Goal: Task Accomplishment & Management: Use online tool/utility

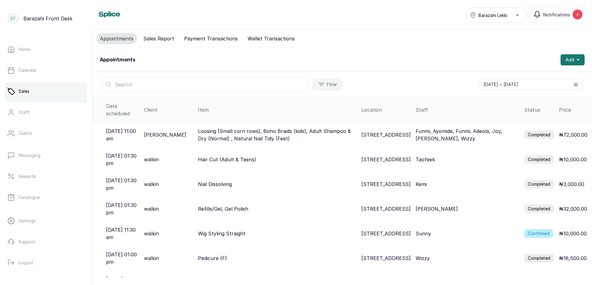
click at [544, 130] on label "Completed" at bounding box center [539, 134] width 30 height 9
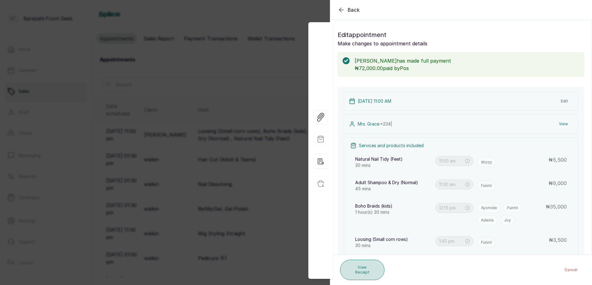
click at [369, 265] on button "View Receipt" at bounding box center [362, 270] width 44 height 20
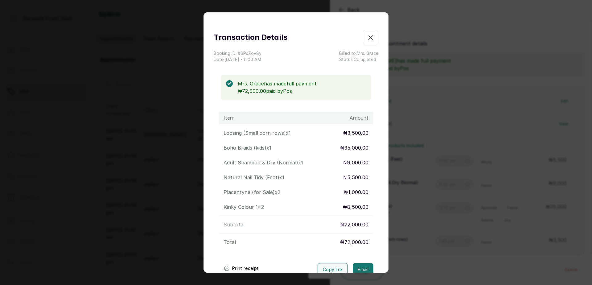
click at [240, 268] on button "Print receipt" at bounding box center [241, 268] width 45 height 12
click at [369, 36] on icon "button" at bounding box center [371, 38] width 4 height 4
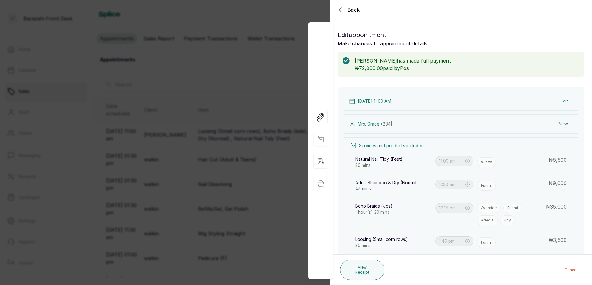
click at [343, 10] on icon "button" at bounding box center [341, 9] width 7 height 7
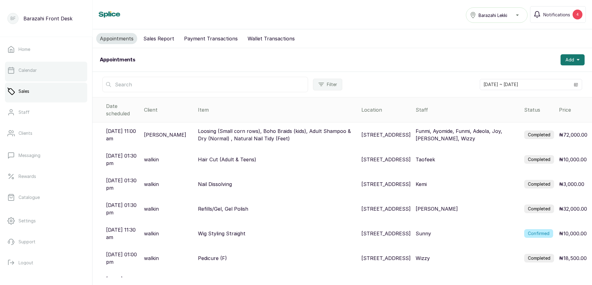
click at [27, 71] on p "Calendar" at bounding box center [28, 70] width 18 height 6
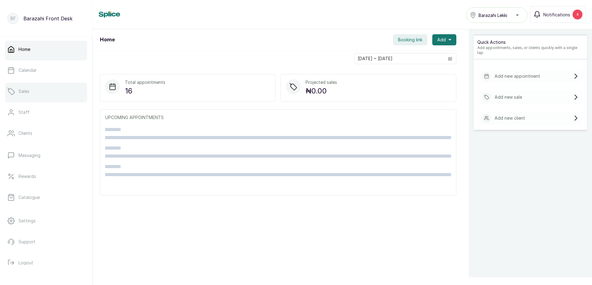
click at [26, 94] on p "Sales" at bounding box center [24, 91] width 11 height 6
